Goal: Navigation & Orientation: Understand site structure

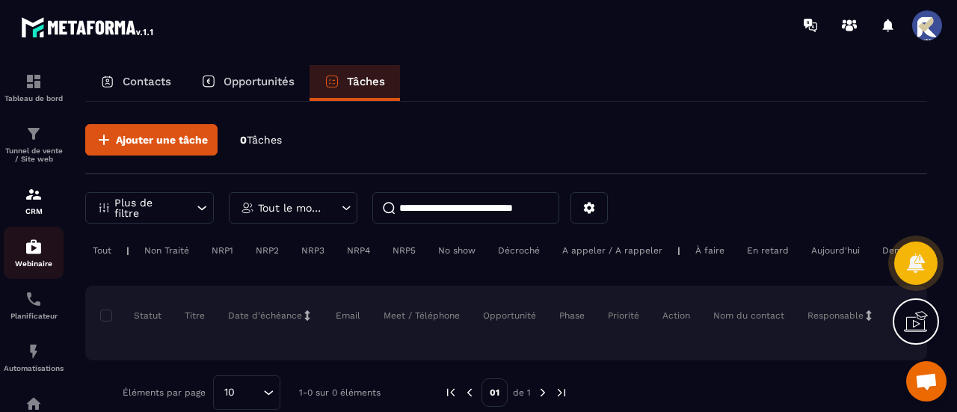
click at [43, 251] on div "Webinaire" at bounding box center [34, 253] width 60 height 30
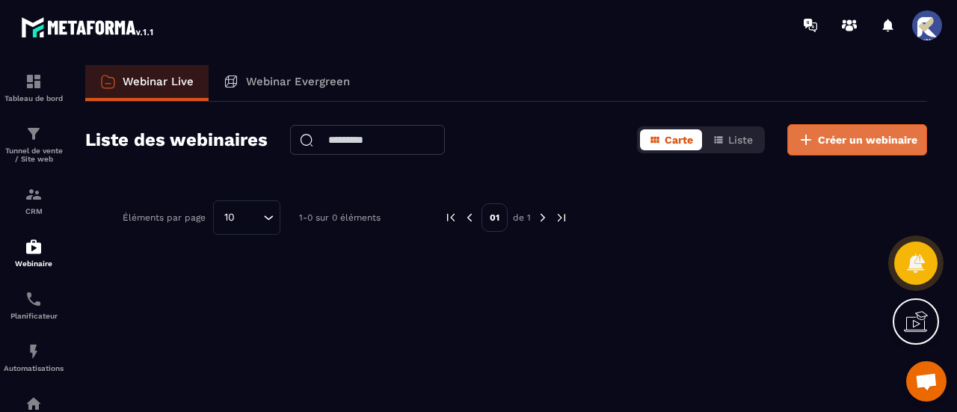
click at [839, 135] on span "Créer un webinaire" at bounding box center [867, 139] width 99 height 15
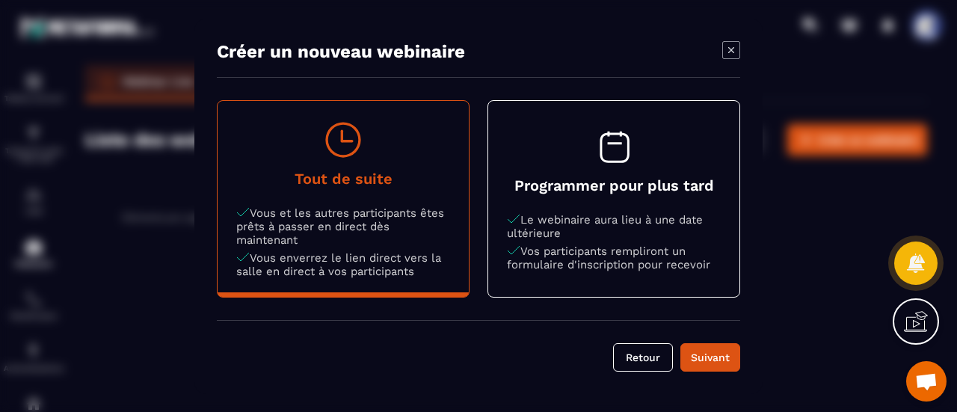
click at [733, 52] on icon "Modal window" at bounding box center [732, 50] width 18 height 18
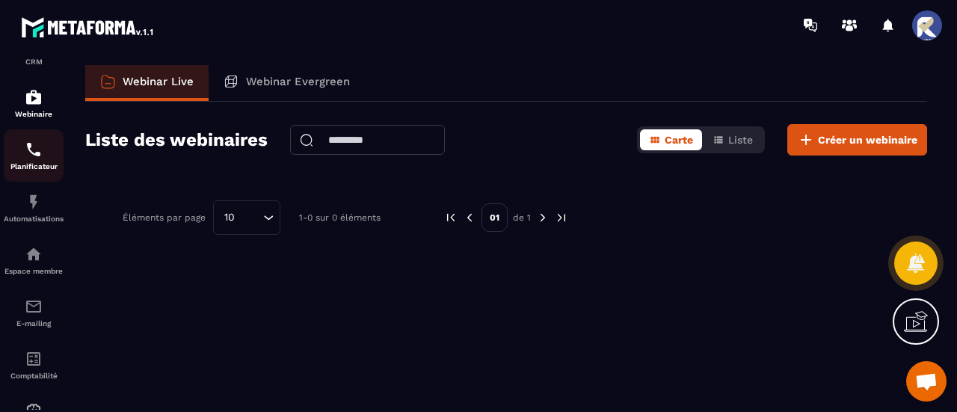
scroll to position [75, 0]
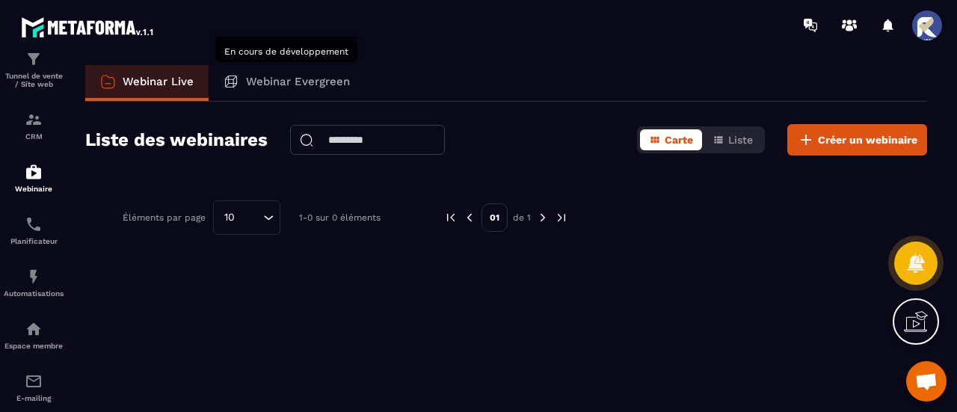
click at [259, 85] on p "Webinar Evergreen" at bounding box center [298, 81] width 104 height 13
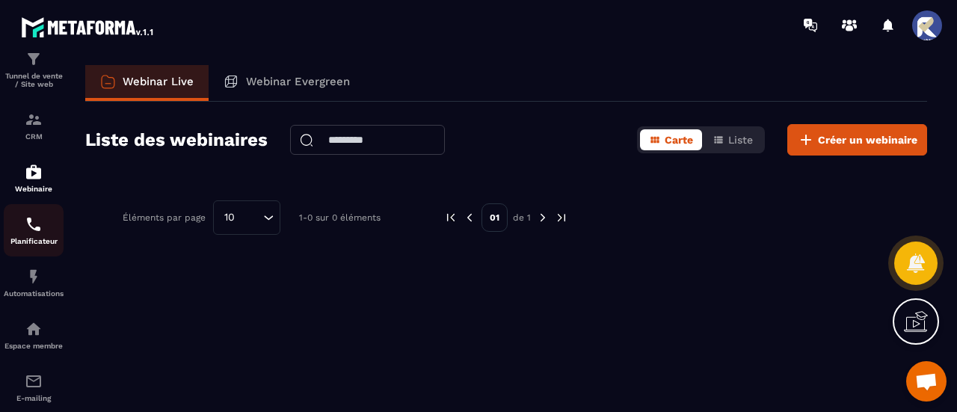
click at [30, 224] on img at bounding box center [34, 224] width 18 height 18
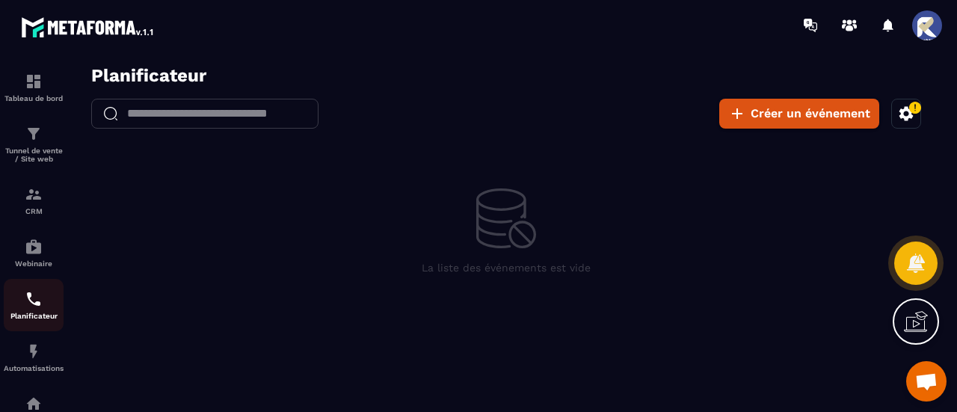
click at [31, 302] on img at bounding box center [34, 299] width 18 height 18
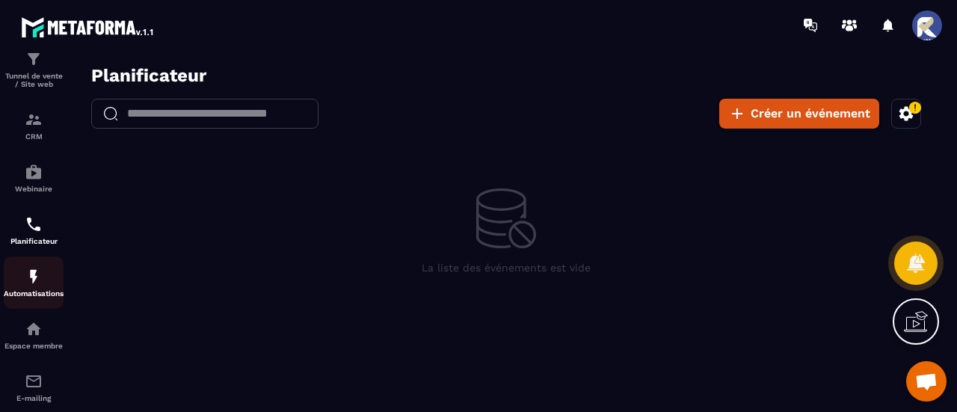
click at [36, 285] on img at bounding box center [34, 277] width 18 height 18
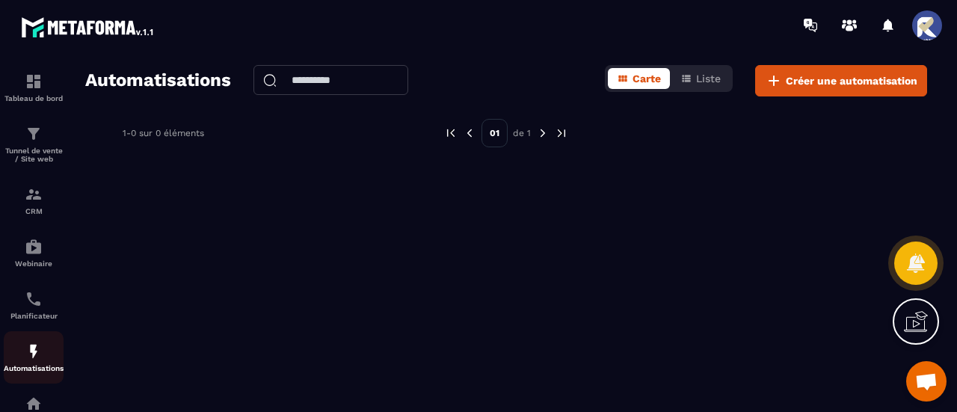
click at [40, 360] on img at bounding box center [34, 352] width 18 height 18
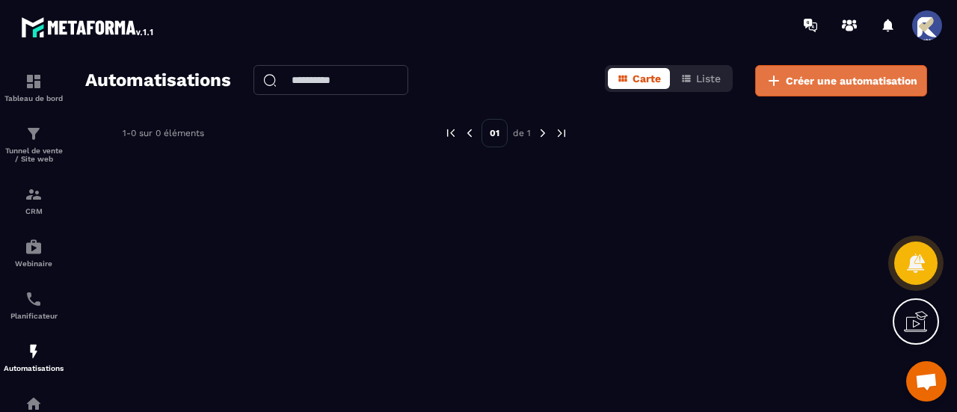
click at [872, 82] on span "Créer une automatisation" at bounding box center [852, 80] width 132 height 15
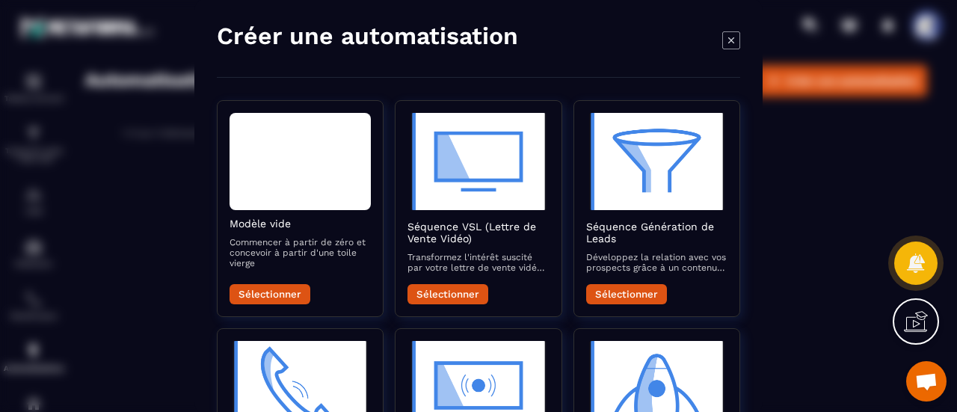
click at [734, 37] on icon "Modal window" at bounding box center [732, 40] width 18 height 18
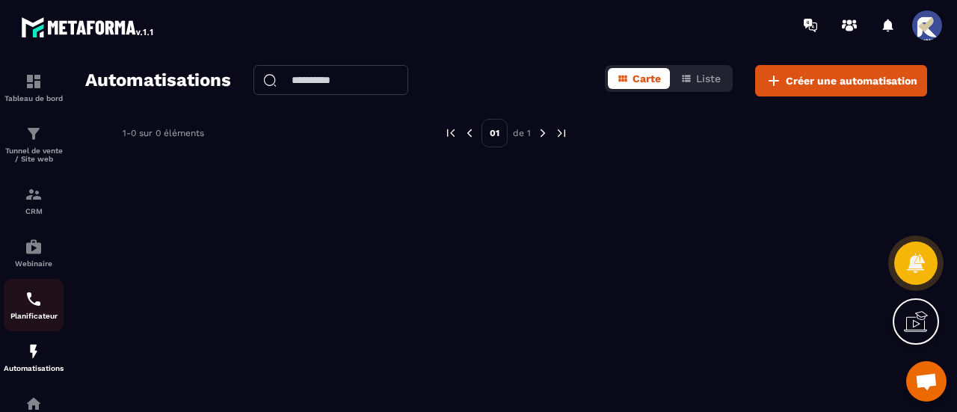
click at [30, 294] on img at bounding box center [34, 299] width 18 height 18
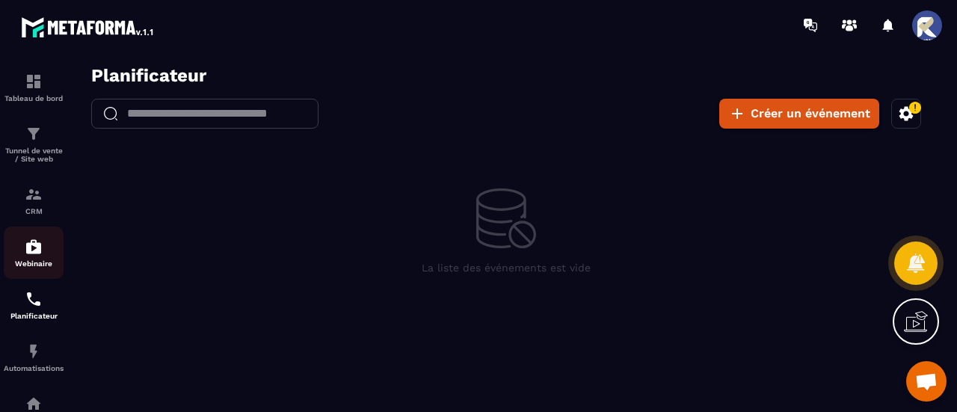
click at [34, 251] on img at bounding box center [34, 247] width 18 height 18
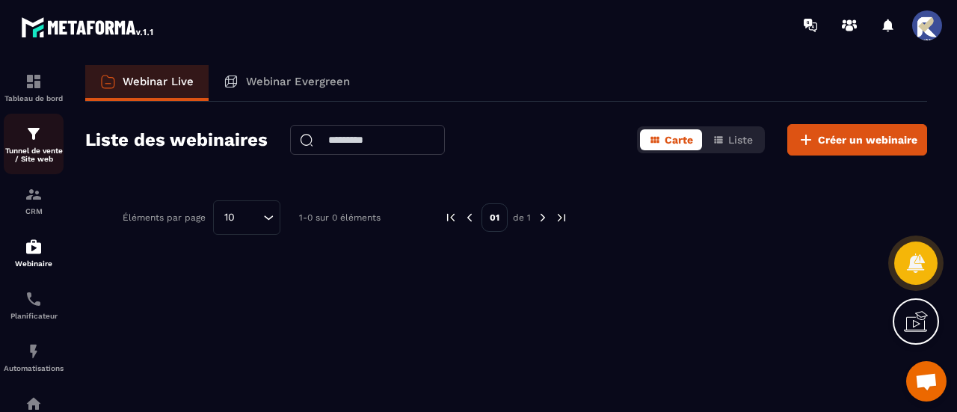
click at [28, 141] on img at bounding box center [34, 134] width 18 height 18
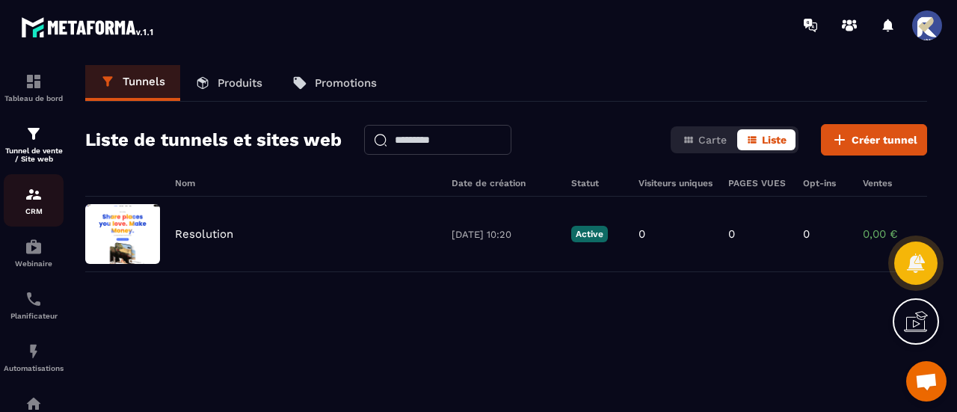
click at [38, 200] on img at bounding box center [34, 194] width 18 height 18
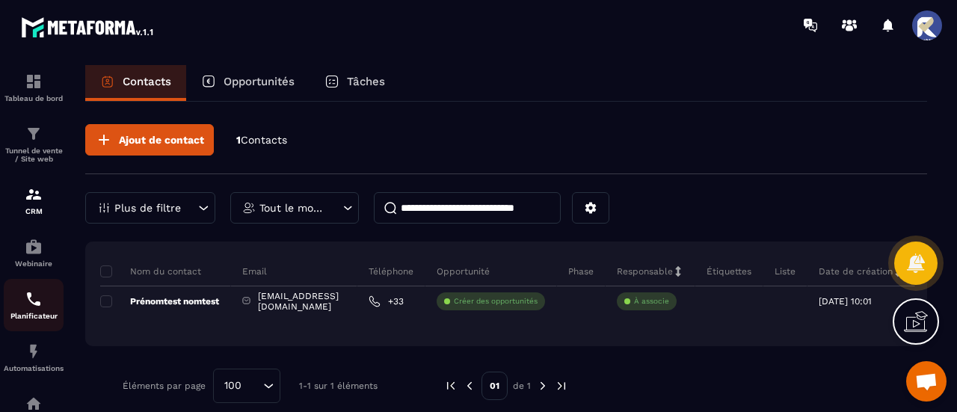
click at [34, 302] on img at bounding box center [34, 299] width 18 height 18
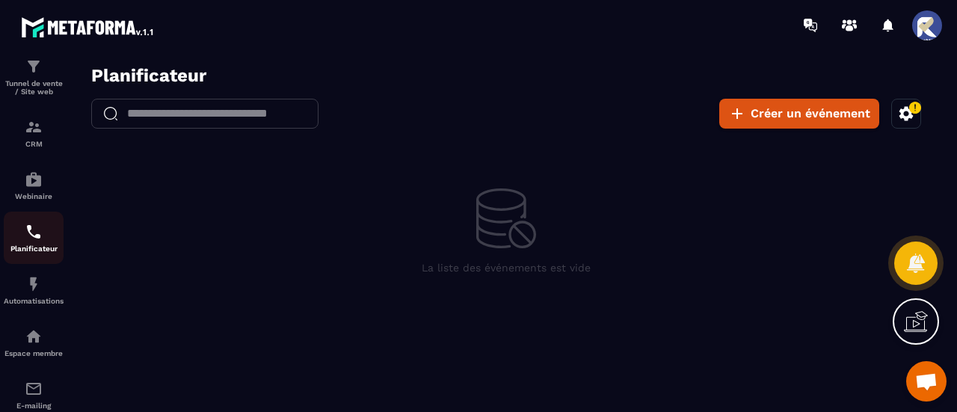
scroll to position [150, 0]
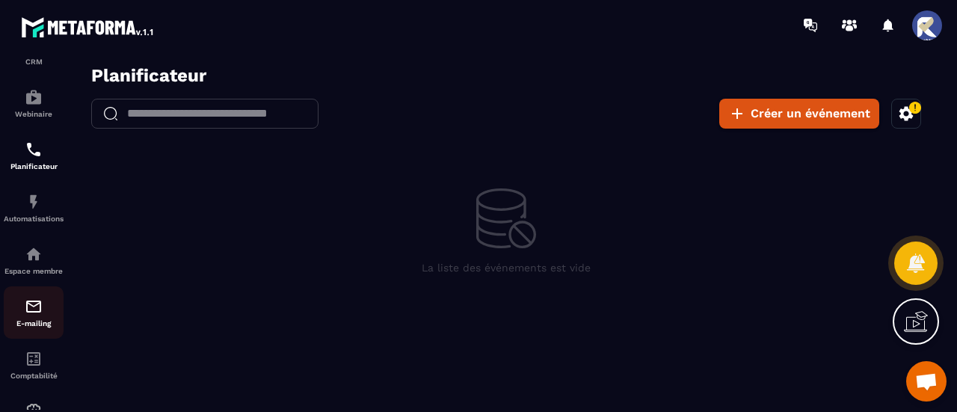
click at [33, 315] on img at bounding box center [34, 307] width 18 height 18
